Goal: Task Accomplishment & Management: Manage account settings

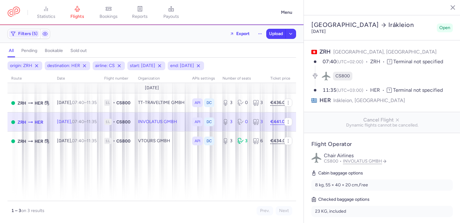
select select "days"
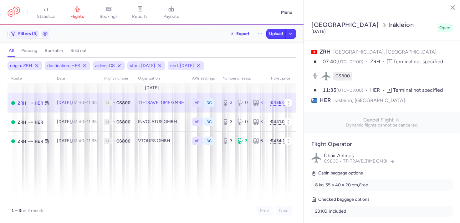
select select "days"
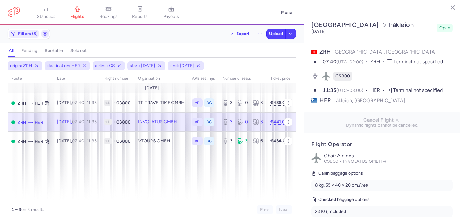
select select "days"
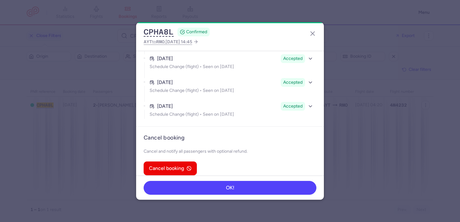
scroll to position [494, 0]
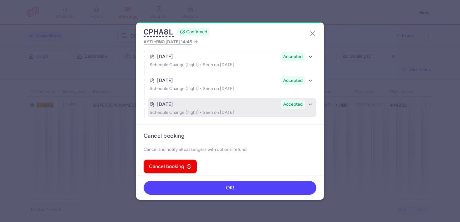
click at [207, 110] on p "Schedule Change (flight) • Seen on Jul 10, 2025" at bounding box center [232, 112] width 165 height 5
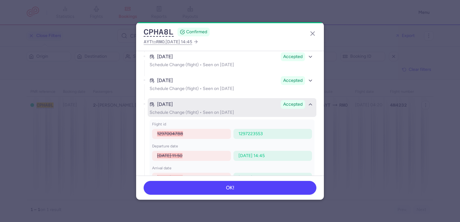
click at [207, 110] on p "Schedule Change (flight) • Seen on Jul 10, 2025" at bounding box center [232, 112] width 165 height 5
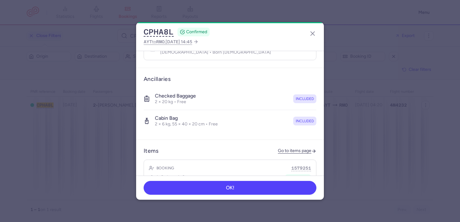
scroll to position [0, 0]
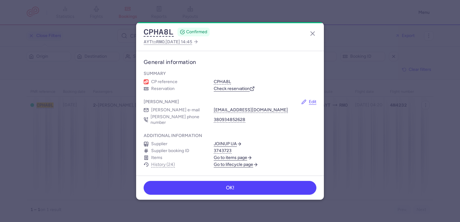
click at [171, 162] on section "Additional information Supplier JOINUP UA Supplier booking ID 3743723 Items Go …" at bounding box center [230, 150] width 188 height 42
click at [228, 161] on link "Go to lifecycle page" at bounding box center [236, 164] width 44 height 6
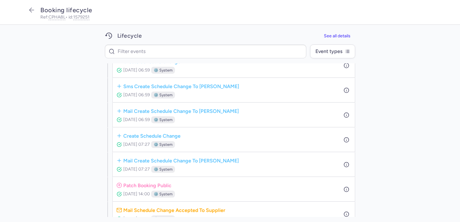
scroll to position [465, 0]
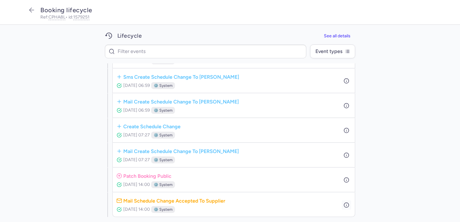
click at [344, 203] on circle "button" at bounding box center [346, 204] width 5 height 5
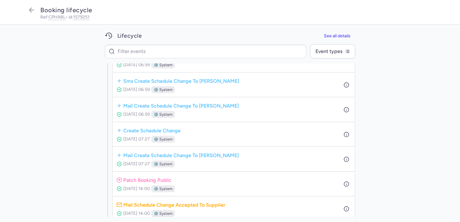
scroll to position [461, 0]
click at [345, 159] on icon "button" at bounding box center [347, 160] width 6 height 6
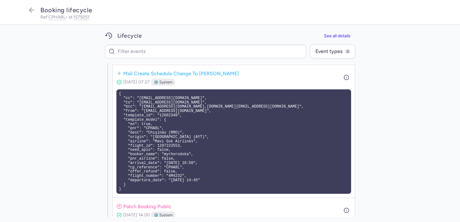
scroll to position [543, 0]
click at [281, 184] on pre "{ "cc": "support@citizenplane.com", "to": "657149889@skyisthecap.org", "bcc": "…" at bounding box center [233, 141] width 235 height 104
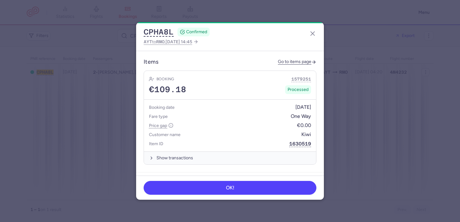
scroll to position [310, 0]
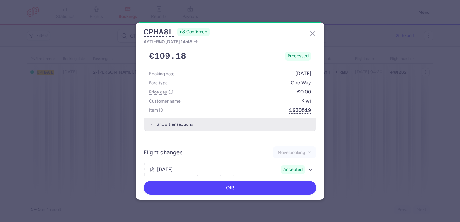
click at [189, 121] on button "Show transactions" at bounding box center [230, 124] width 172 height 13
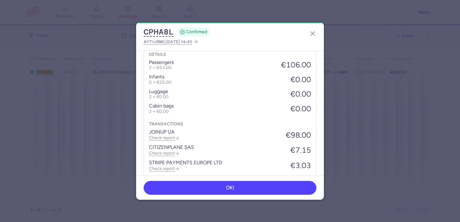
scroll to position [463, 0]
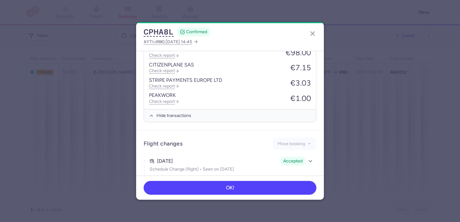
click at [185, 102] on div "Details passengers 2 × €53.00 €106.00 infants 0 × €25.00 €0.00 luggage 2 × €0.0…" at bounding box center [230, 36] width 172 height 145
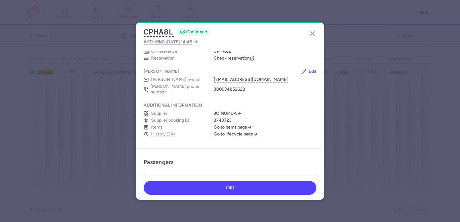
scroll to position [0, 0]
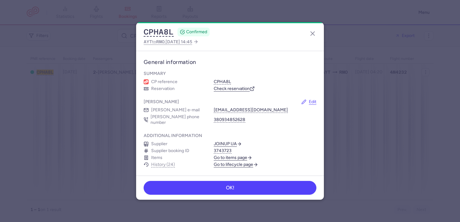
click at [240, 161] on link "Go to lifecycle page" at bounding box center [236, 164] width 44 height 6
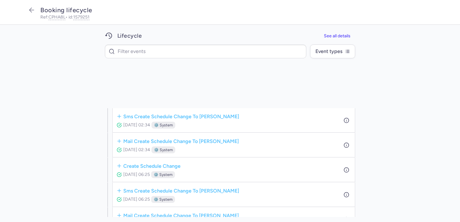
scroll to position [448, 0]
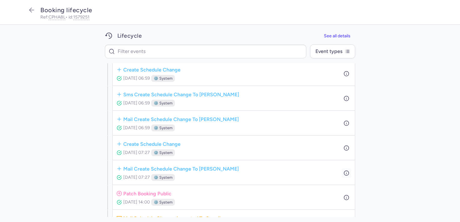
click at [344, 175] on circle "button" at bounding box center [346, 172] width 5 height 5
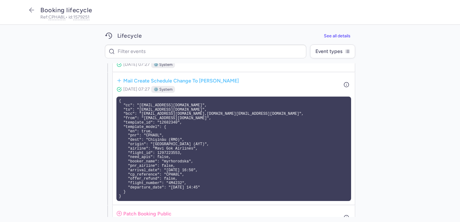
scroll to position [543, 0]
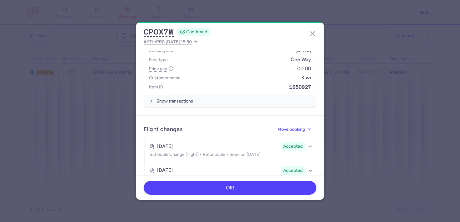
scroll to position [336, 0]
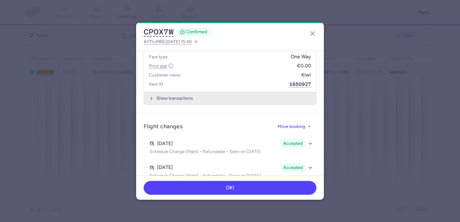
click at [201, 96] on button "Show transactions" at bounding box center [230, 98] width 172 height 13
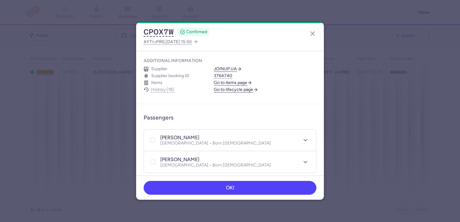
scroll to position [0, 0]
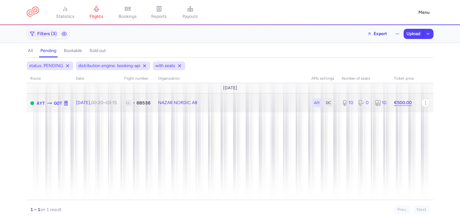
click at [230, 103] on td "NAZAR NORDIC AB" at bounding box center [230, 102] width 153 height 19
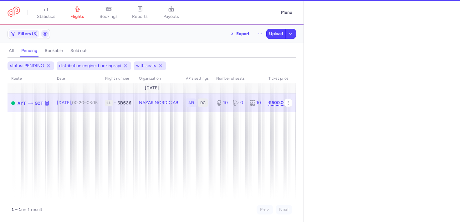
select select "days"
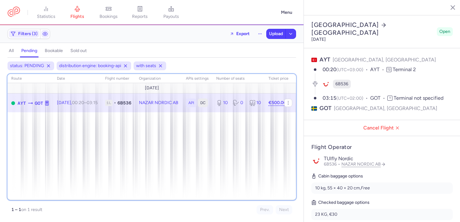
click at [207, 160] on div "route date Flight number organization APIs settings number of seats Ticket pric…" at bounding box center [152, 137] width 289 height 126
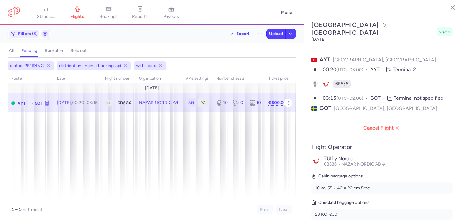
click at [254, 32] on div "Export Upload" at bounding box center [261, 34] width 70 height 10
click at [258, 33] on icon "button" at bounding box center [260, 33] width 4 height 4
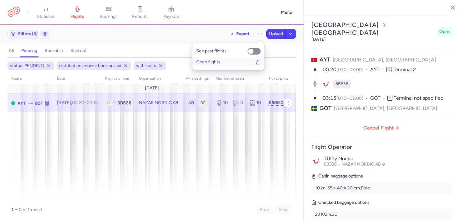
click at [251, 65] on button "Open flights" at bounding box center [228, 62] width 72 height 10
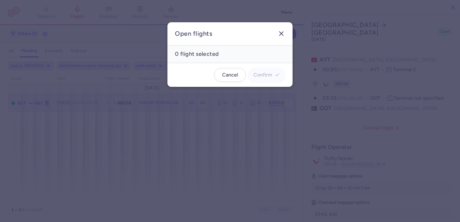
click at [282, 35] on icon "button" at bounding box center [282, 34] width 8 height 8
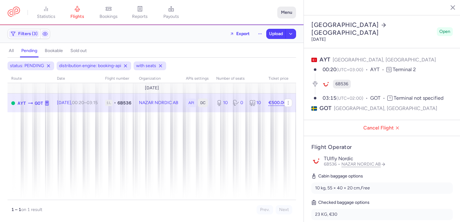
click at [282, 12] on button "Menu" at bounding box center [286, 13] width 19 height 12
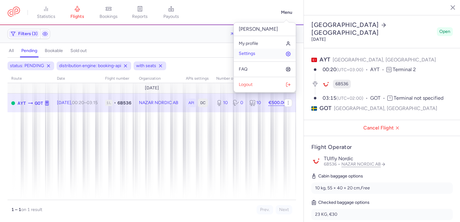
click at [257, 55] on link "Settings" at bounding box center [265, 54] width 62 height 10
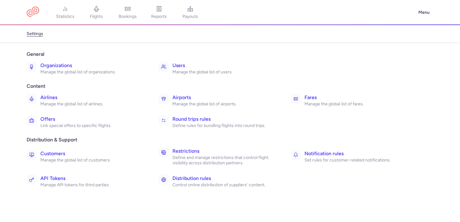
click at [344, 165] on link "Notification rules Set rules for customer-related notifications." at bounding box center [352, 156] width 128 height 18
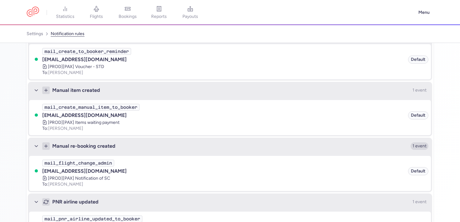
scroll to position [473, 0]
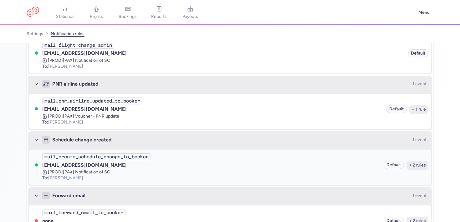
click at [209, 162] on header "tickets@citizenplane.com Default" at bounding box center [223, 165] width 362 height 8
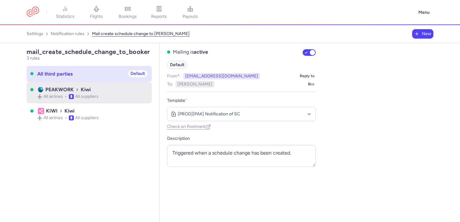
click at [93, 99] on span "All suppliers" at bounding box center [86, 96] width 23 height 5
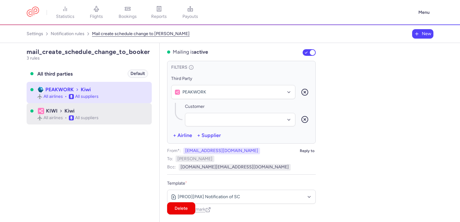
click at [51, 115] on div "KIWI Kiwi All airlines All suppliers" at bounding box center [92, 113] width 111 height 21
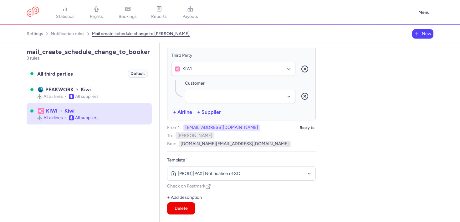
scroll to position [23, 0]
click at [293, 140] on div "From*: tickets@citizenplane.com Reply to To: Booker Bcc: bo.partners@support.ki…" at bounding box center [241, 137] width 149 height 27
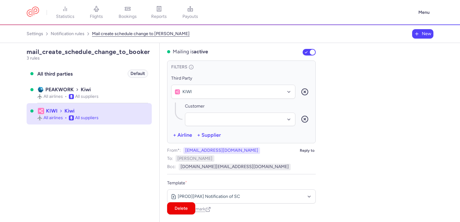
scroll to position [0, 0]
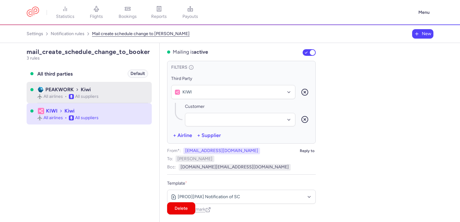
click at [84, 89] on span "Kiwi" at bounding box center [86, 89] width 10 height 8
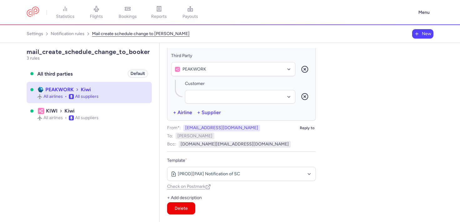
scroll to position [23, 0]
click at [206, 144] on button "bo.partners@support.kiwi.com" at bounding box center [235, 143] width 112 height 6
click at [266, 144] on input "bo.partners@support.kiwi.com" at bounding box center [247, 144] width 137 height 6
click at [261, 161] on label "Template *" at bounding box center [241, 160] width 149 height 8
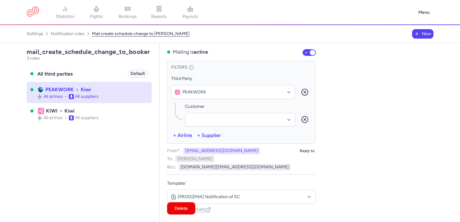
click at [126, 134] on ul "All third parties Default PEAKWORK Kiwi All airlines All suppliers KIWI Kiwi Al…" at bounding box center [89, 141] width 125 height 151
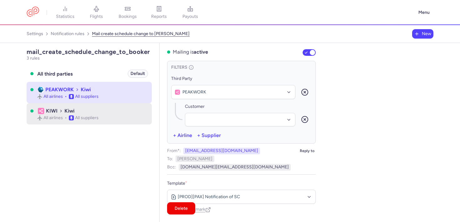
click at [84, 117] on span "All suppliers" at bounding box center [86, 117] width 23 height 5
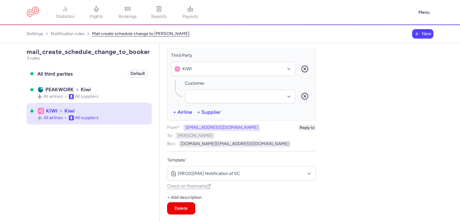
scroll to position [23, 0]
click at [208, 142] on button "bo.partners@support.kiwi.com" at bounding box center [235, 143] width 112 height 6
click at [260, 143] on input "bo.partners@support.kiwi.com" at bounding box center [247, 144] width 137 height 6
click at [224, 134] on div "Booker" at bounding box center [246, 135] width 140 height 7
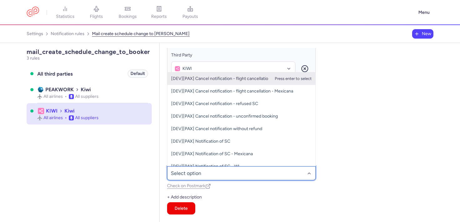
click at [217, 179] on div at bounding box center [241, 173] width 149 height 14
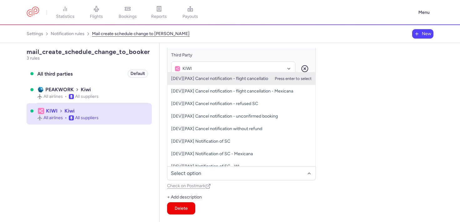
click at [412, 192] on div "mail_create_schedule_change_to_booker 3 rules All third parties Default PEAKWOR…" at bounding box center [230, 132] width 407 height 179
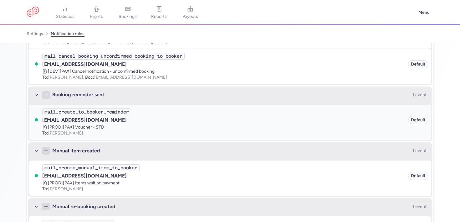
scroll to position [315, 0]
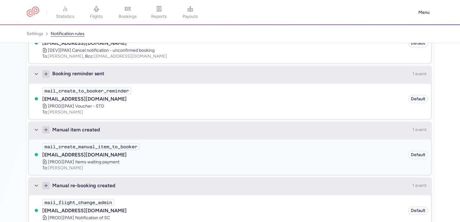
click at [167, 157] on header "tickets@citizenplane.com Default" at bounding box center [235, 155] width 386 height 8
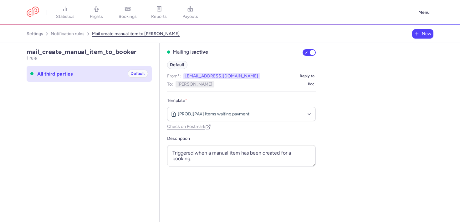
click at [76, 27] on nav "settings notification rules mail create manual item to booker New" at bounding box center [230, 34] width 460 height 18
click at [77, 32] on link "notification rules" at bounding box center [68, 34] width 34 height 10
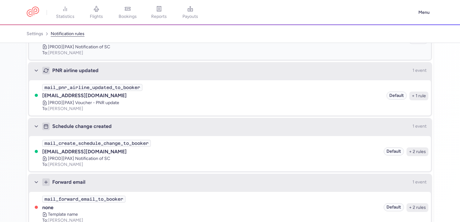
scroll to position [489, 0]
